Goal: Go to known website: Access a specific website the user already knows

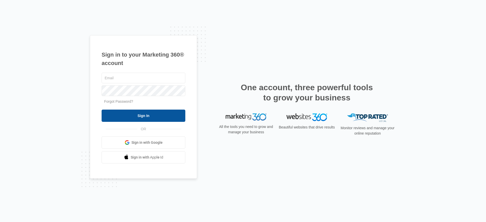
type input "[PERSON_NAME][EMAIL_ADDRESS][PERSON_NAME][DOMAIN_NAME]"
click at [131, 115] on input "Sign In" at bounding box center [144, 116] width 84 height 12
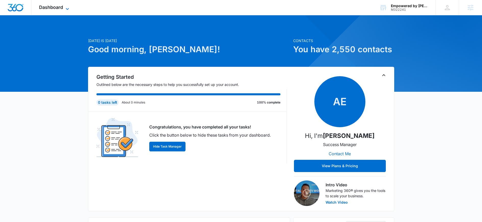
click at [59, 9] on span "Dashboard" at bounding box center [51, 7] width 24 height 5
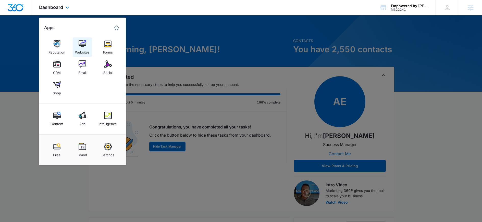
click at [85, 46] on img at bounding box center [83, 44] width 8 height 8
